Goal: Task Accomplishment & Management: Manage account settings

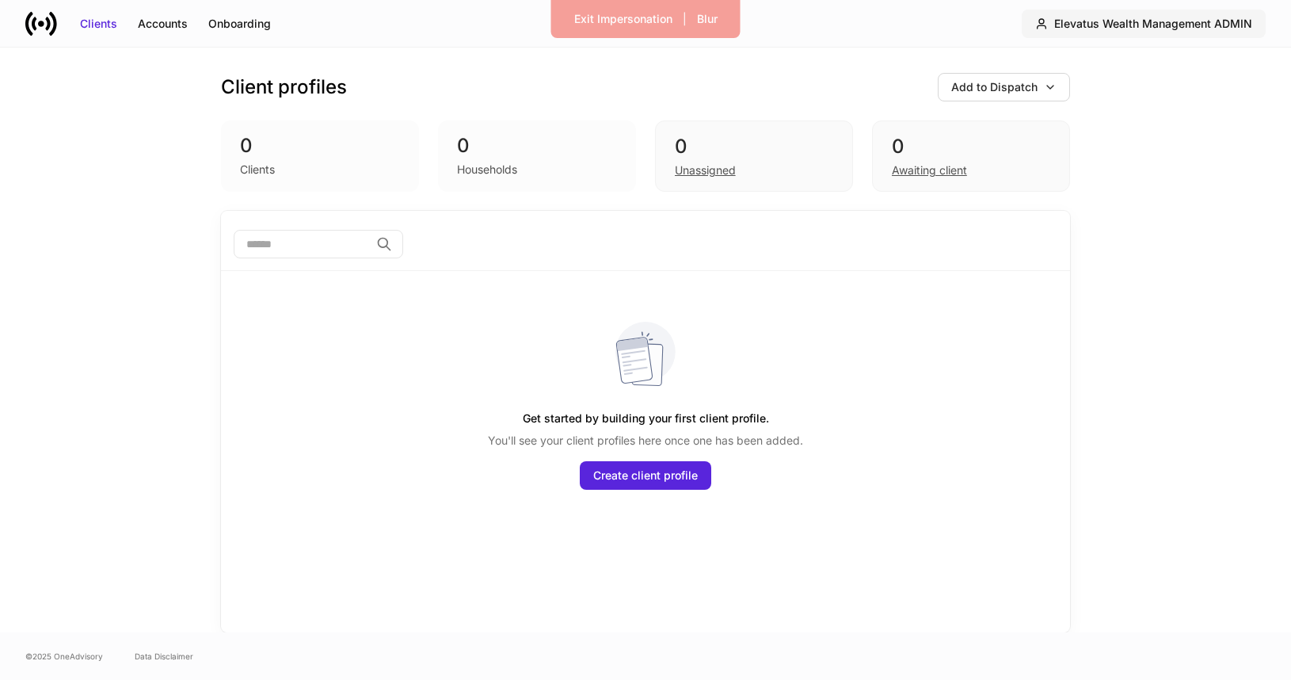
click at [1182, 29] on div "Elevatus Wealth Management ADMIN" at bounding box center [1153, 24] width 198 height 16
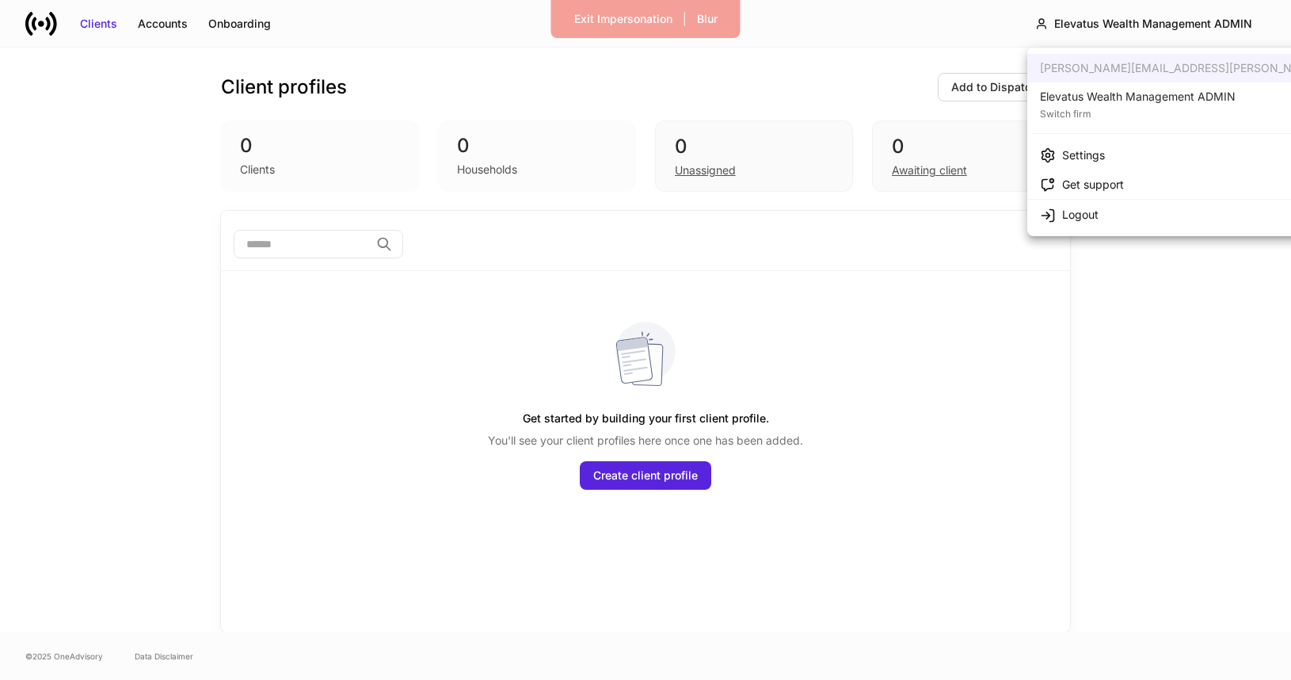
click at [1092, 153] on div "Settings" at bounding box center [1083, 155] width 43 height 16
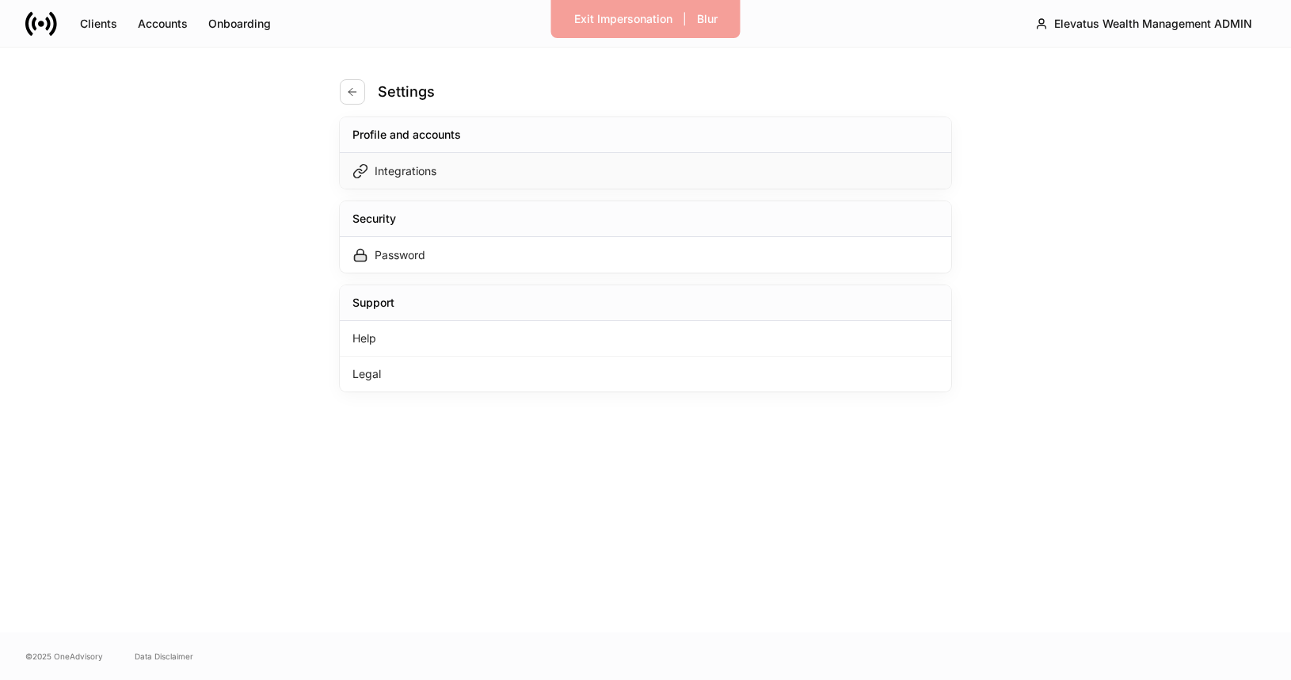
click at [626, 177] on div "Integrations" at bounding box center [646, 171] width 612 height 36
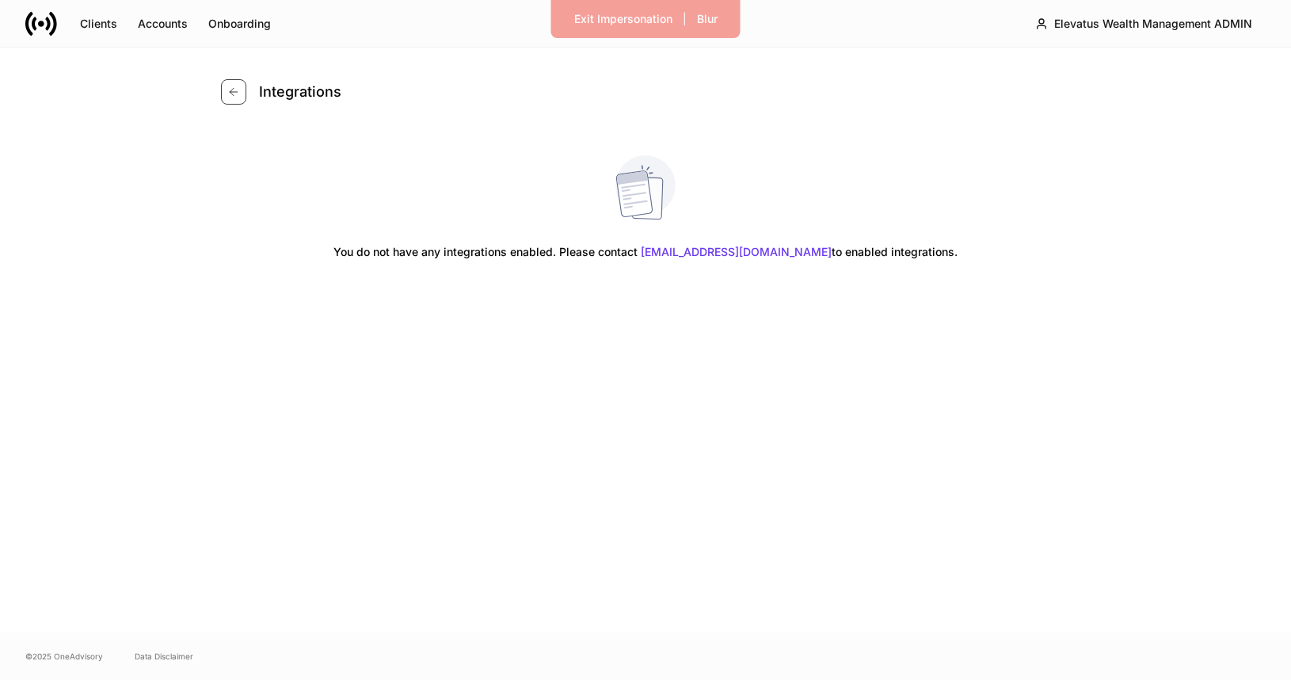
click at [221, 84] on button "button" at bounding box center [233, 91] width 25 height 25
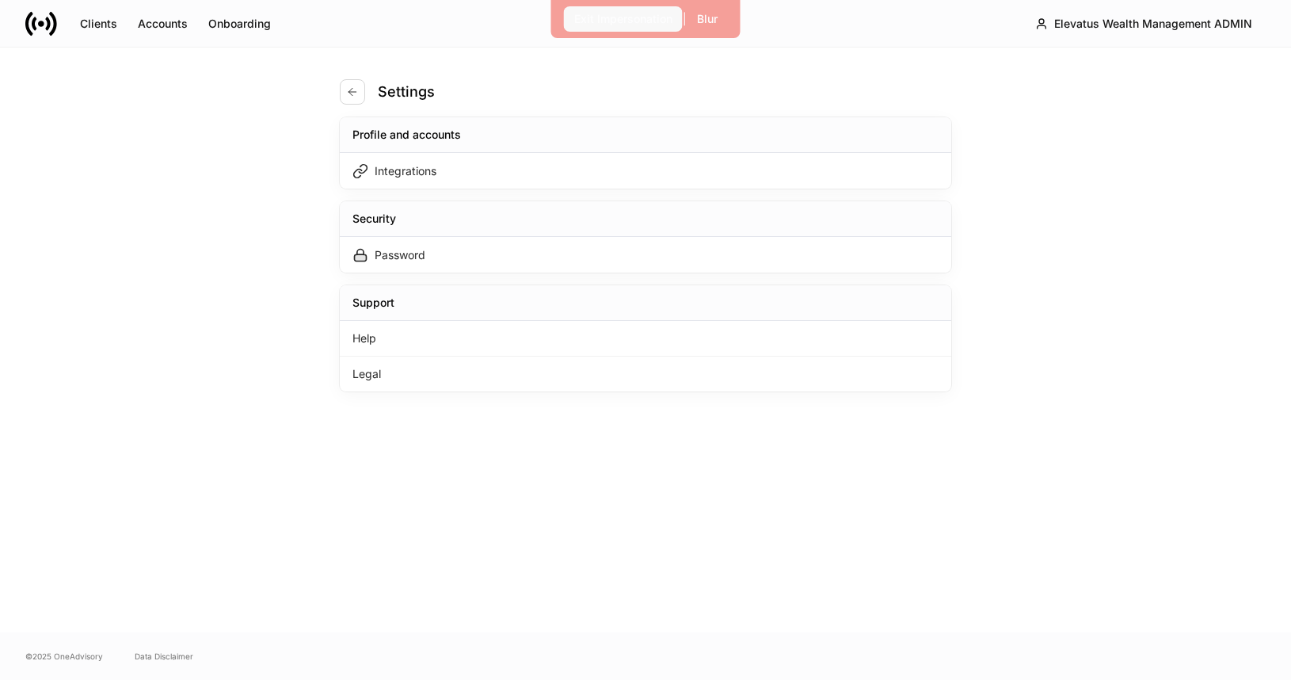
click at [623, 25] on div "Exit Impersonation" at bounding box center [623, 19] width 98 height 16
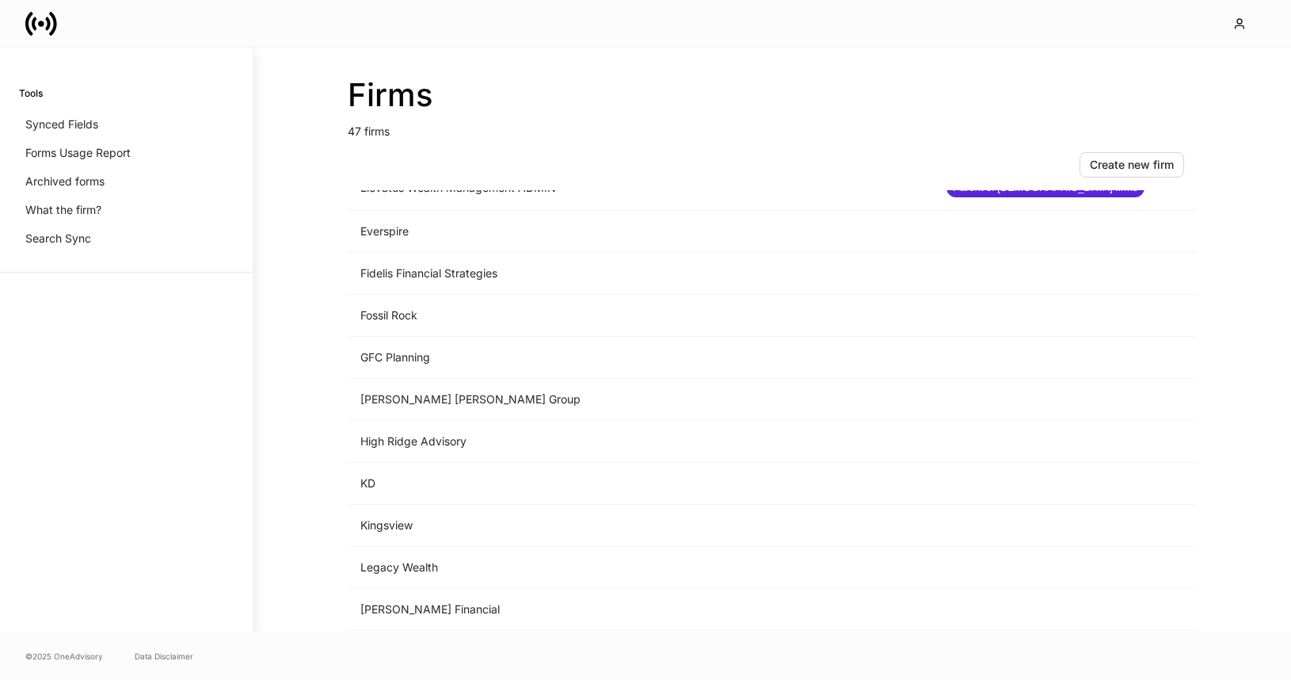
scroll to position [831, 0]
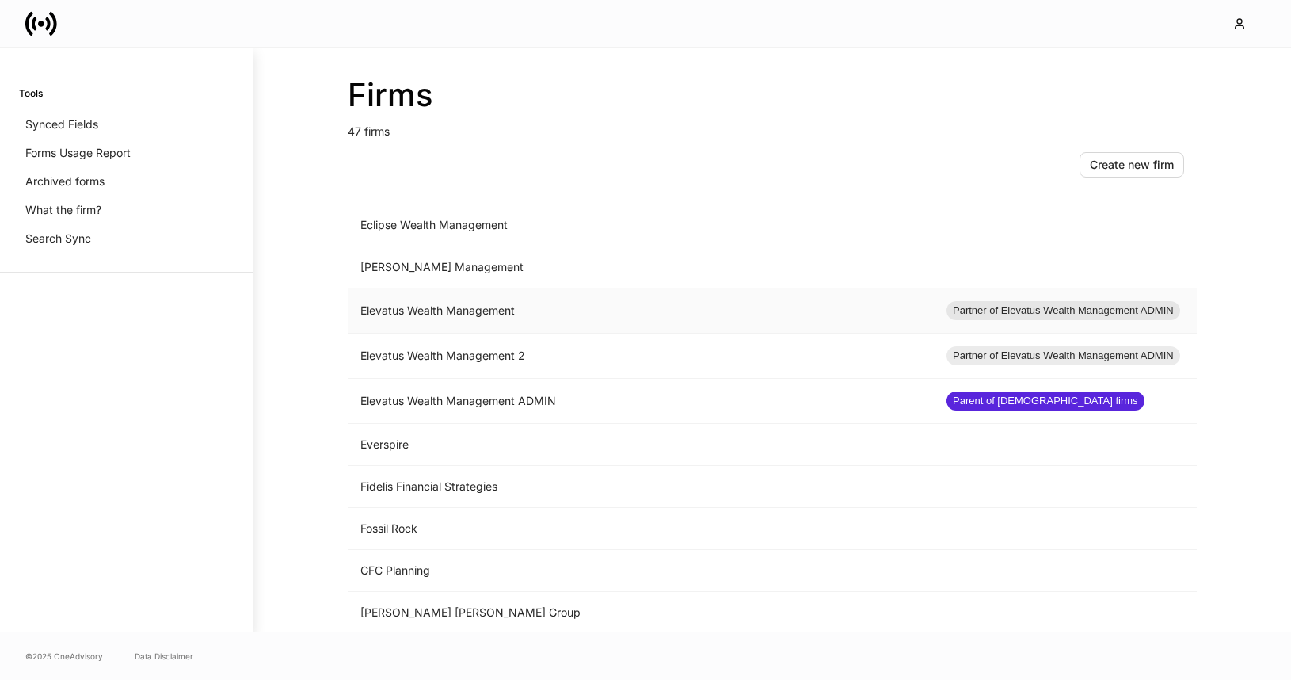
click at [558, 310] on td "Elevatus Wealth Management" at bounding box center [641, 310] width 586 height 45
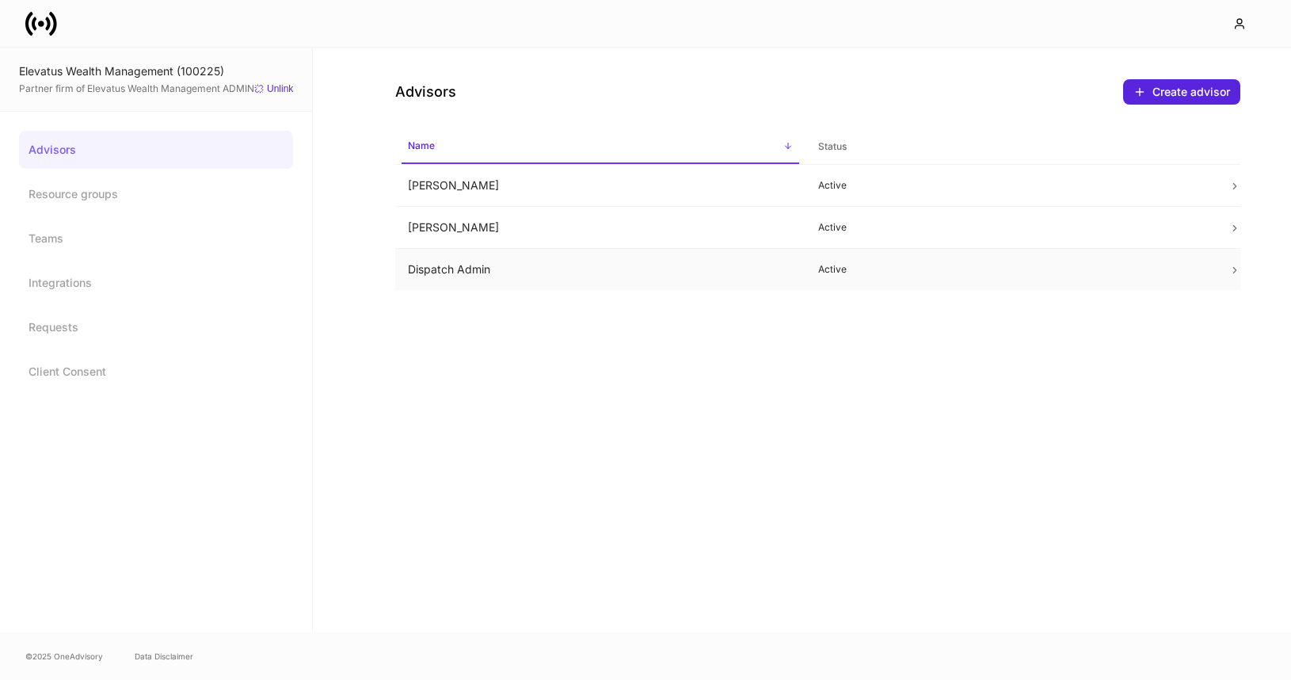
click at [681, 271] on td "Dispatch Admin" at bounding box center [600, 270] width 410 height 42
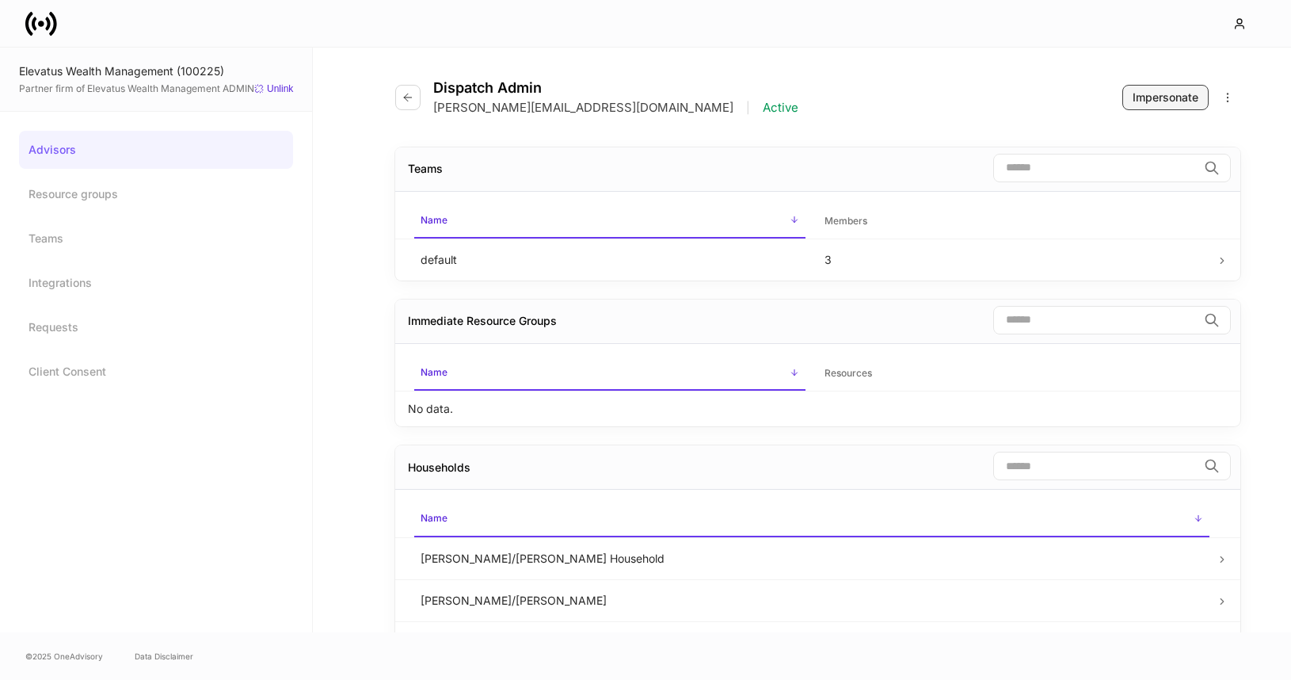
click at [1168, 99] on div "Impersonate" at bounding box center [1166, 98] width 66 height 16
